Goal: Task Accomplishment & Management: Manage account settings

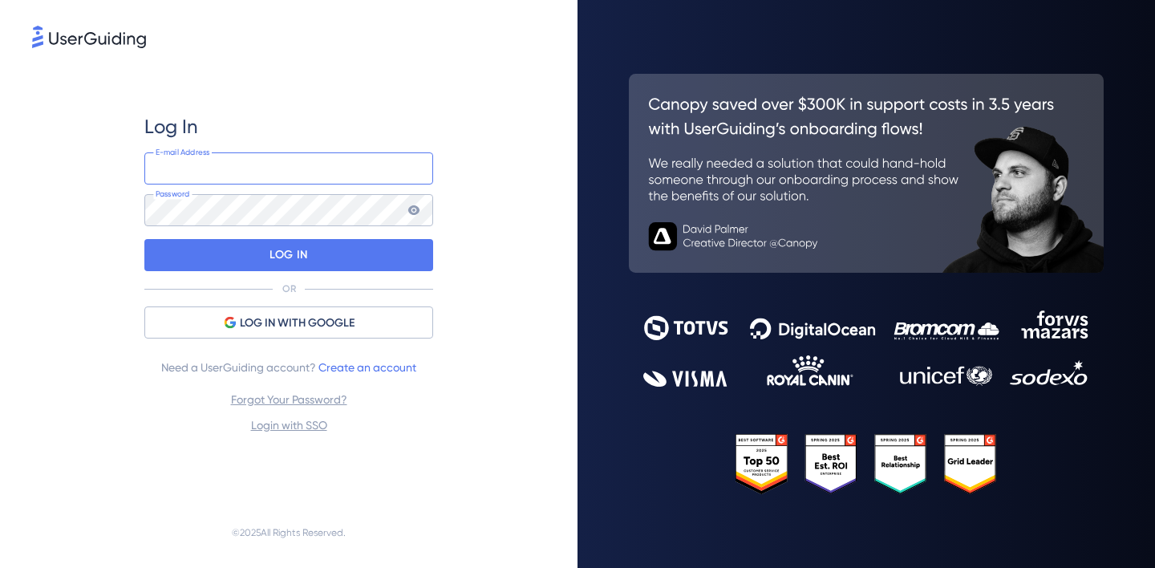
click at [283, 166] on input "email" at bounding box center [288, 168] width 289 height 32
click at [457, 59] on div "Log In E-mail Address Password LOG IN OR LOG IN WITH GOOGLE Need a UserGuiding …" at bounding box center [288, 274] width 513 height 446
click at [258, 160] on input "email" at bounding box center [288, 168] width 289 height 32
click at [312, 158] on input "email" at bounding box center [288, 168] width 289 height 32
type input "peeps@piktochart.com"
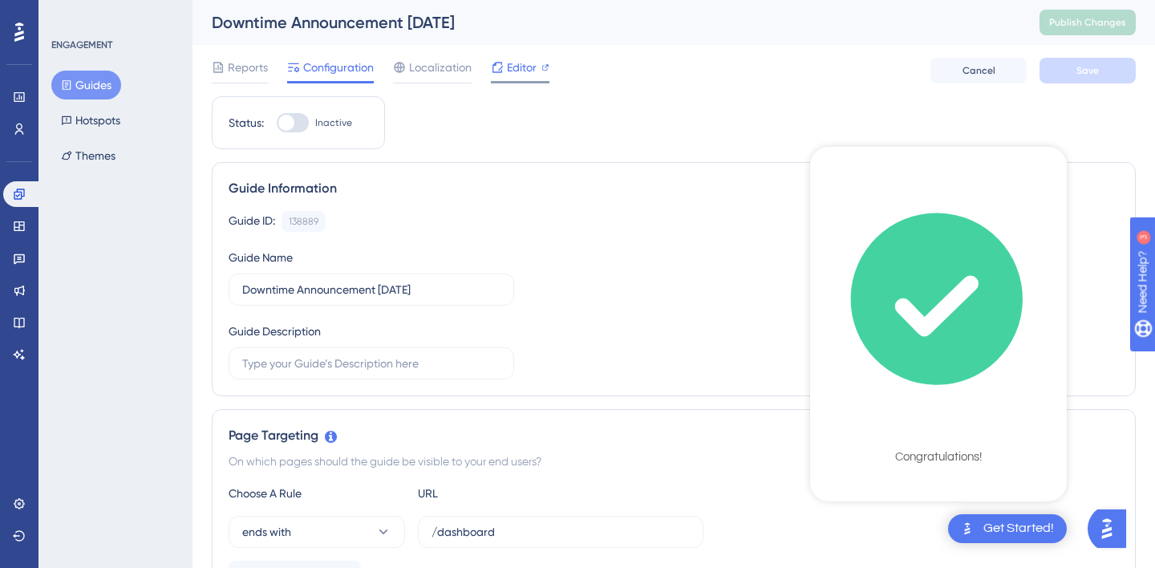
click at [517, 68] on span "Editor" at bounding box center [522, 67] width 30 height 19
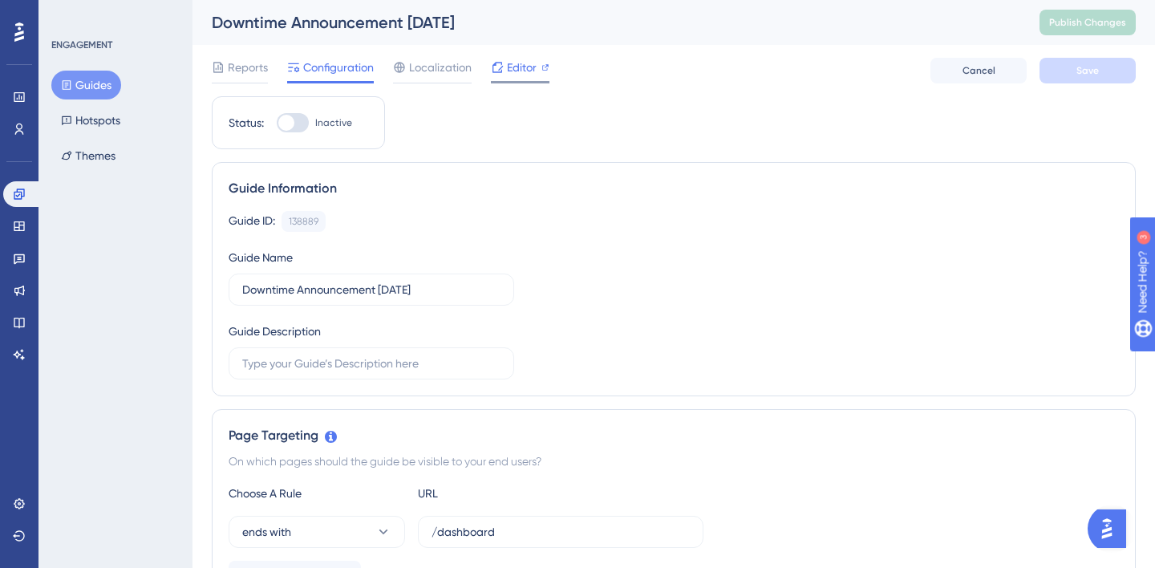
click at [504, 69] on div "Editor" at bounding box center [520, 67] width 59 height 19
click at [14, 532] on icon at bounding box center [19, 535] width 13 height 13
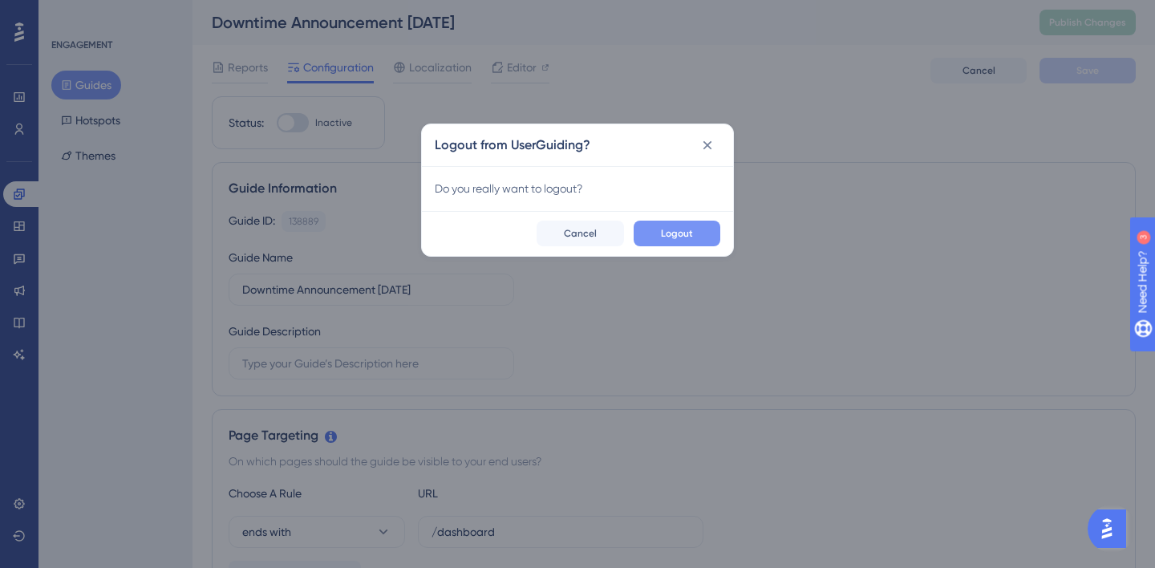
click at [658, 228] on button "Logout" at bounding box center [677, 234] width 87 height 26
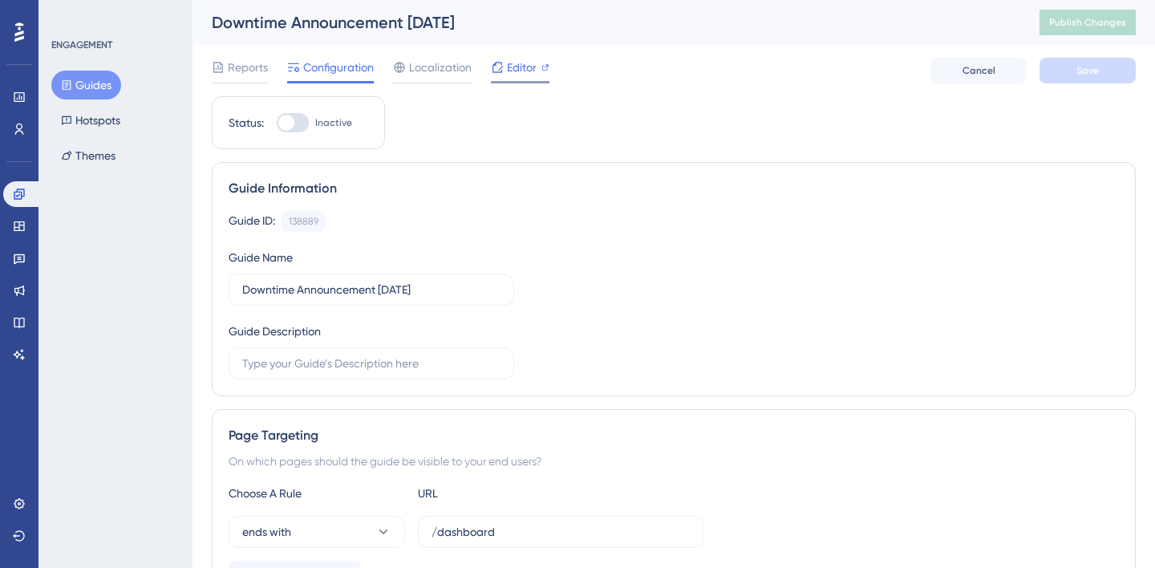
click at [509, 62] on span "Editor" at bounding box center [522, 67] width 30 height 19
